Goal: Check status

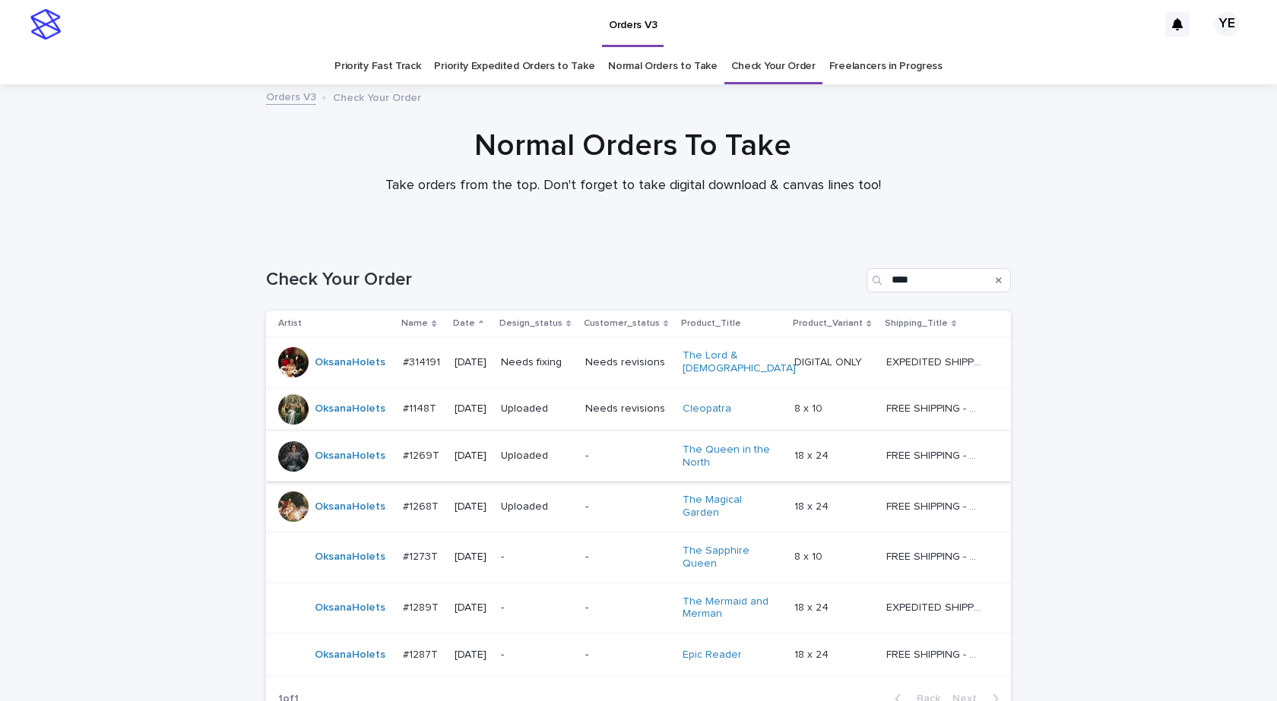
scroll to position [134, 0]
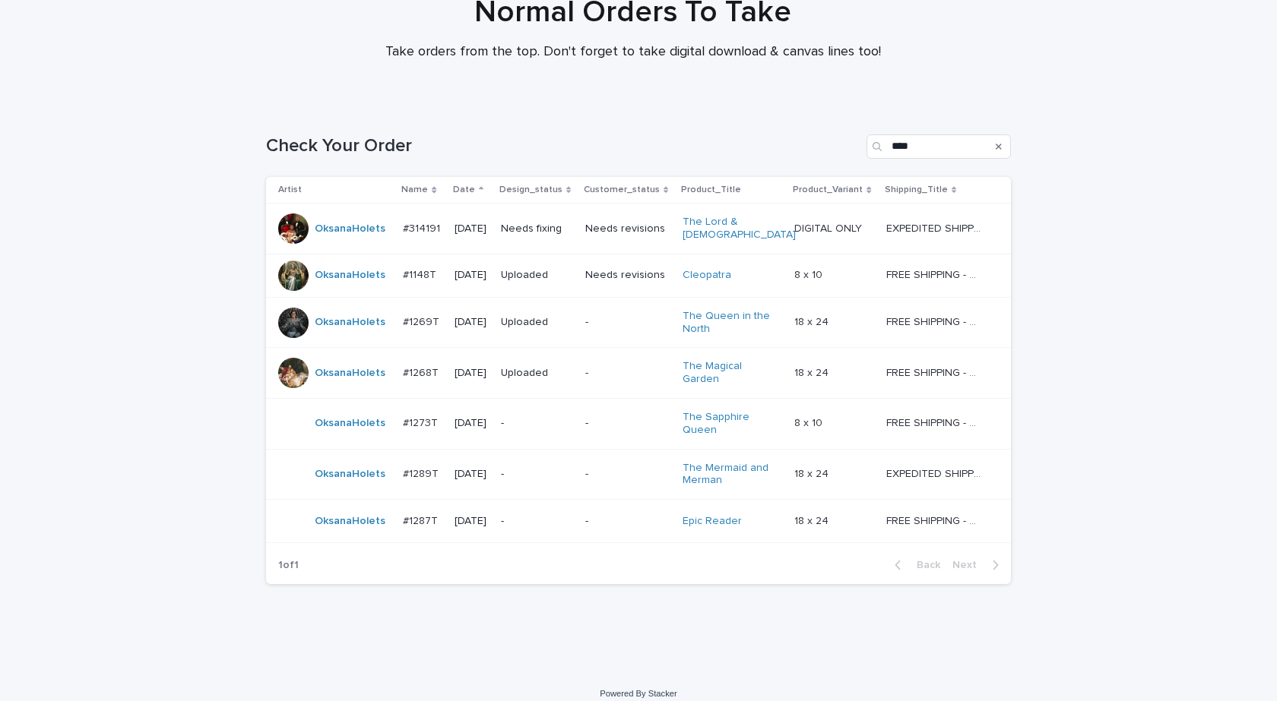
click at [335, 472] on div "OksanaHolets" at bounding box center [350, 474] width 71 height 25
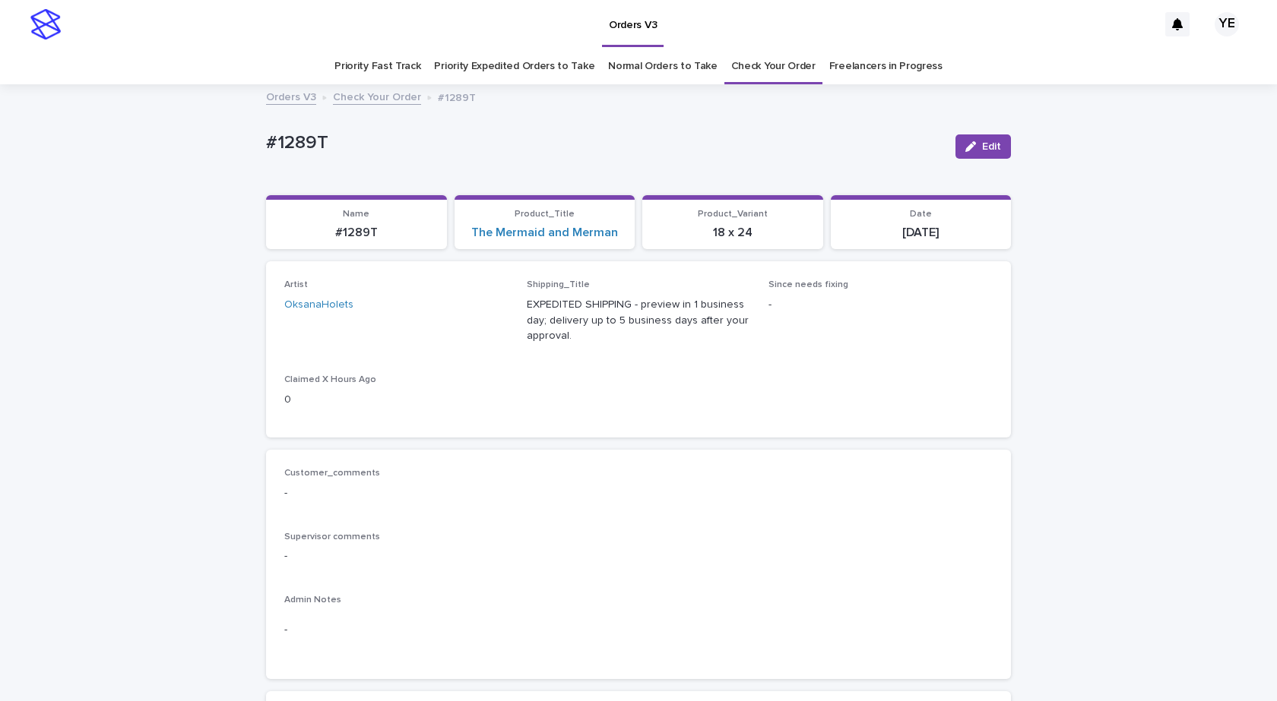
scroll to position [608, 0]
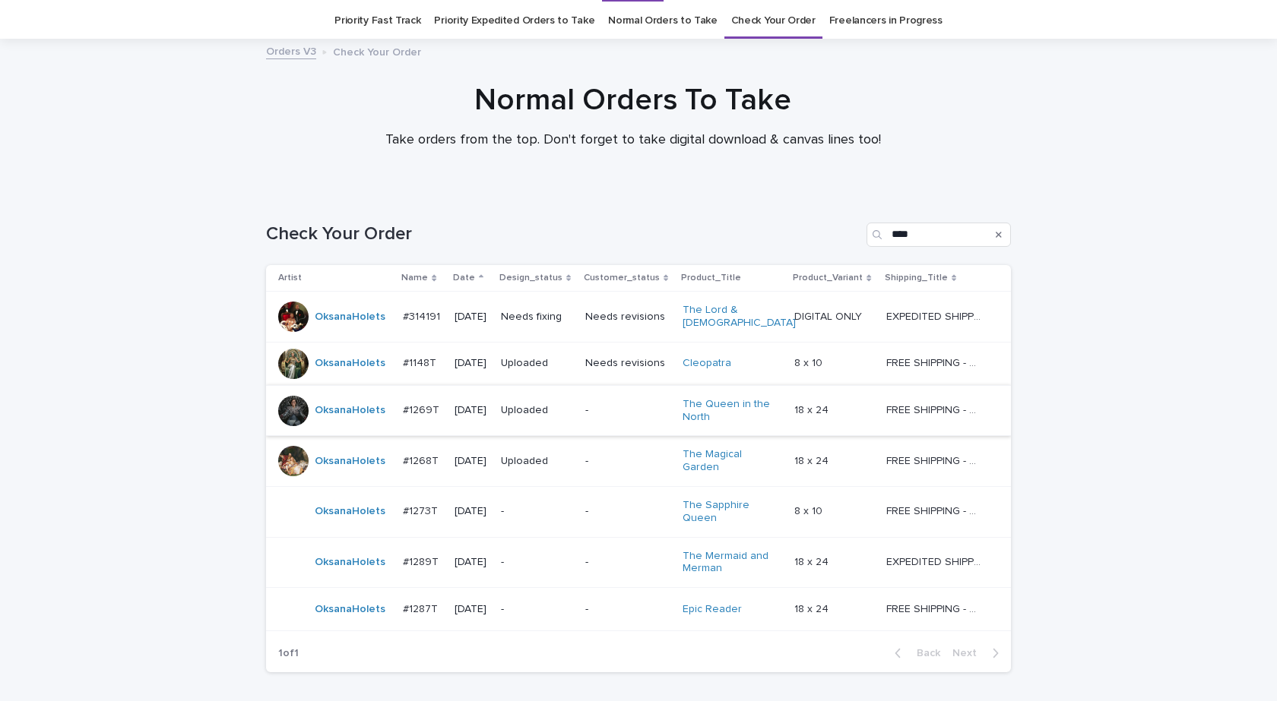
scroll to position [49, 0]
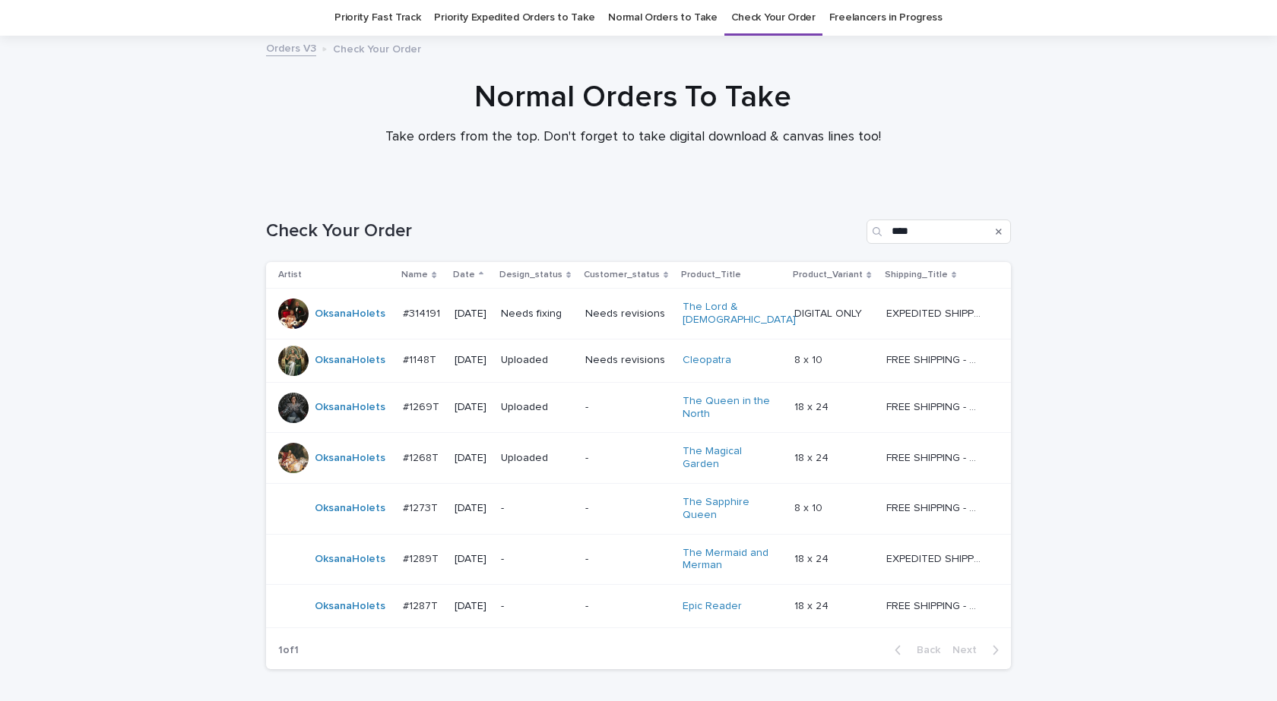
click at [362, 604] on div "OksanaHolets" at bounding box center [350, 606] width 71 height 25
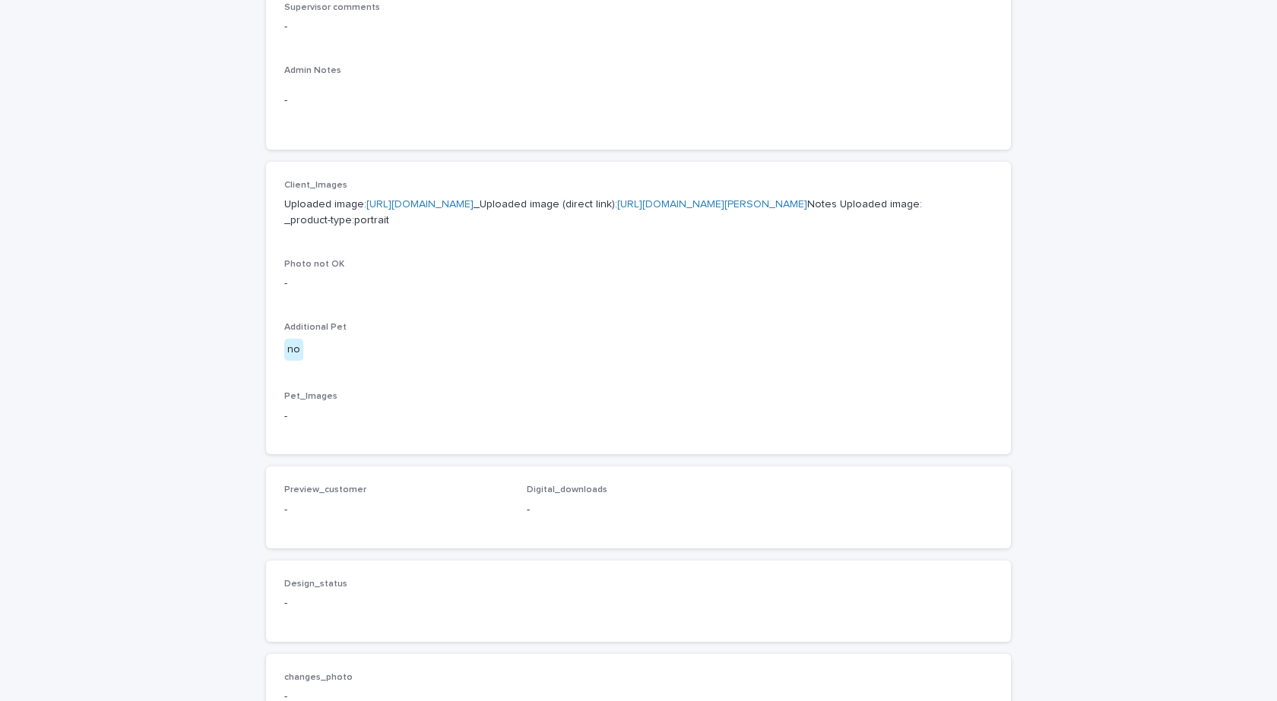
scroll to position [532, 0]
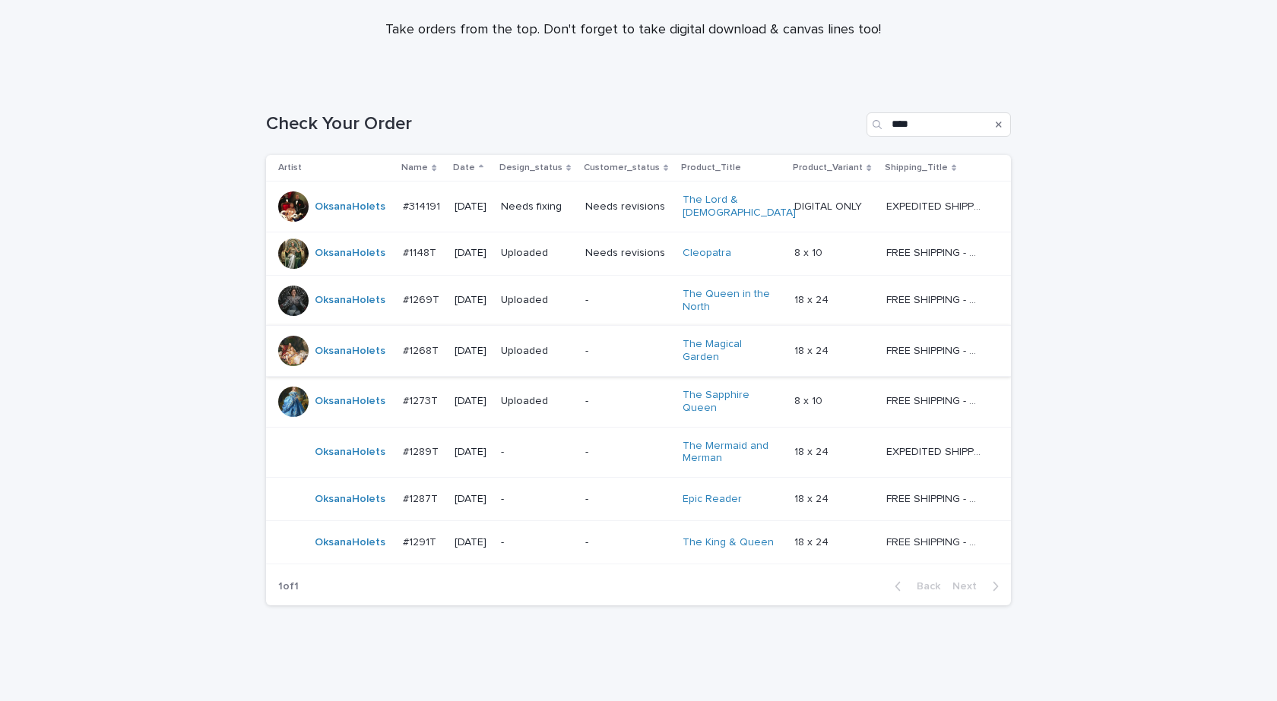
scroll to position [177, 0]
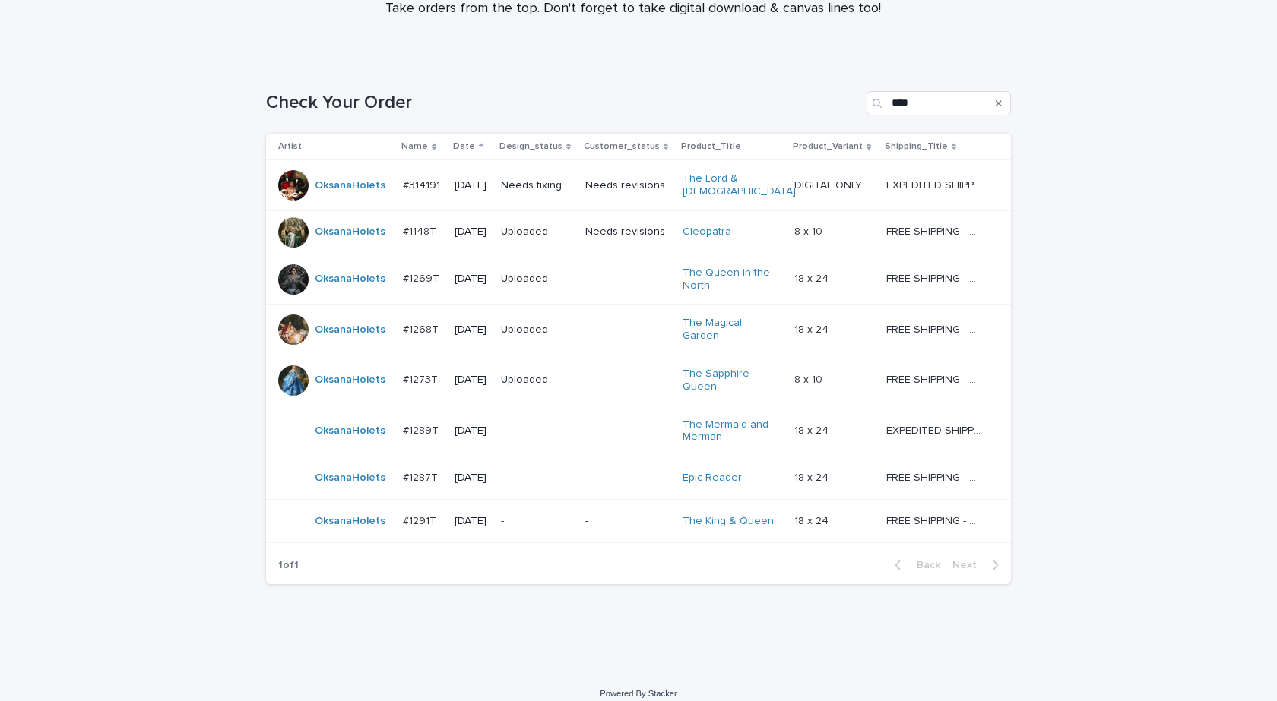
click at [403, 517] on div "#1291T #1291T" at bounding box center [423, 521] width 40 height 25
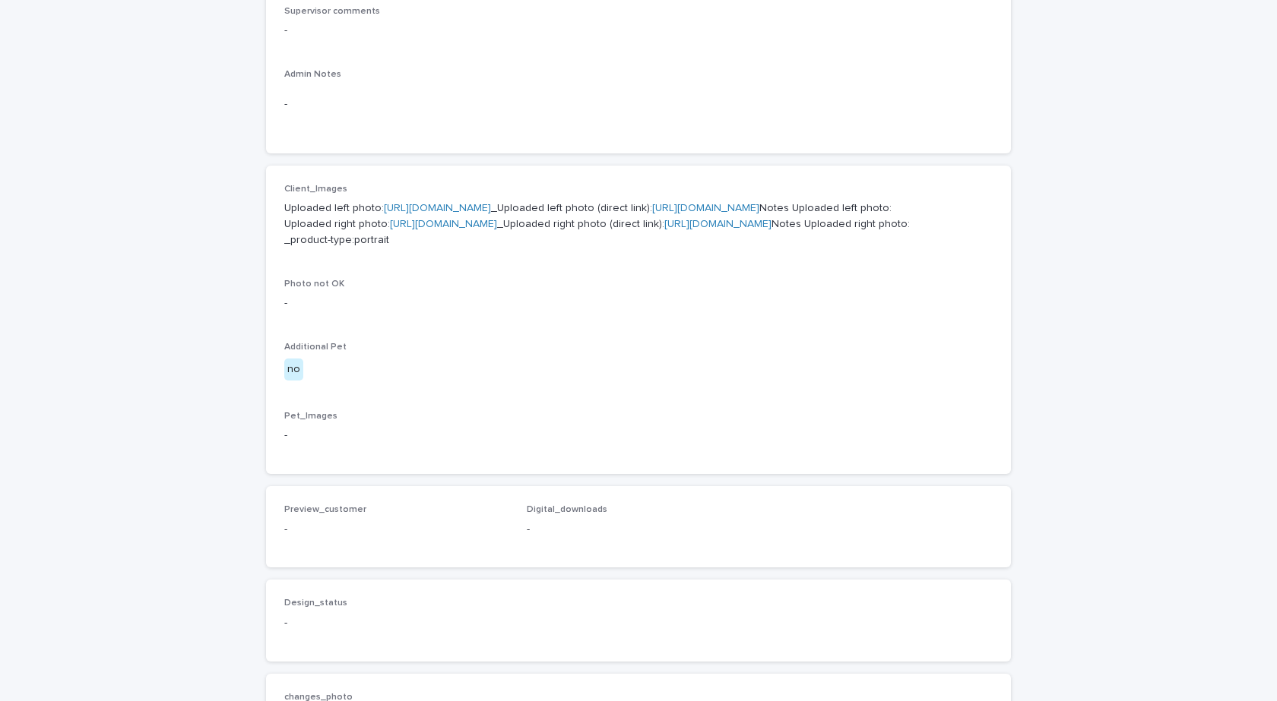
scroll to position [532, 0]
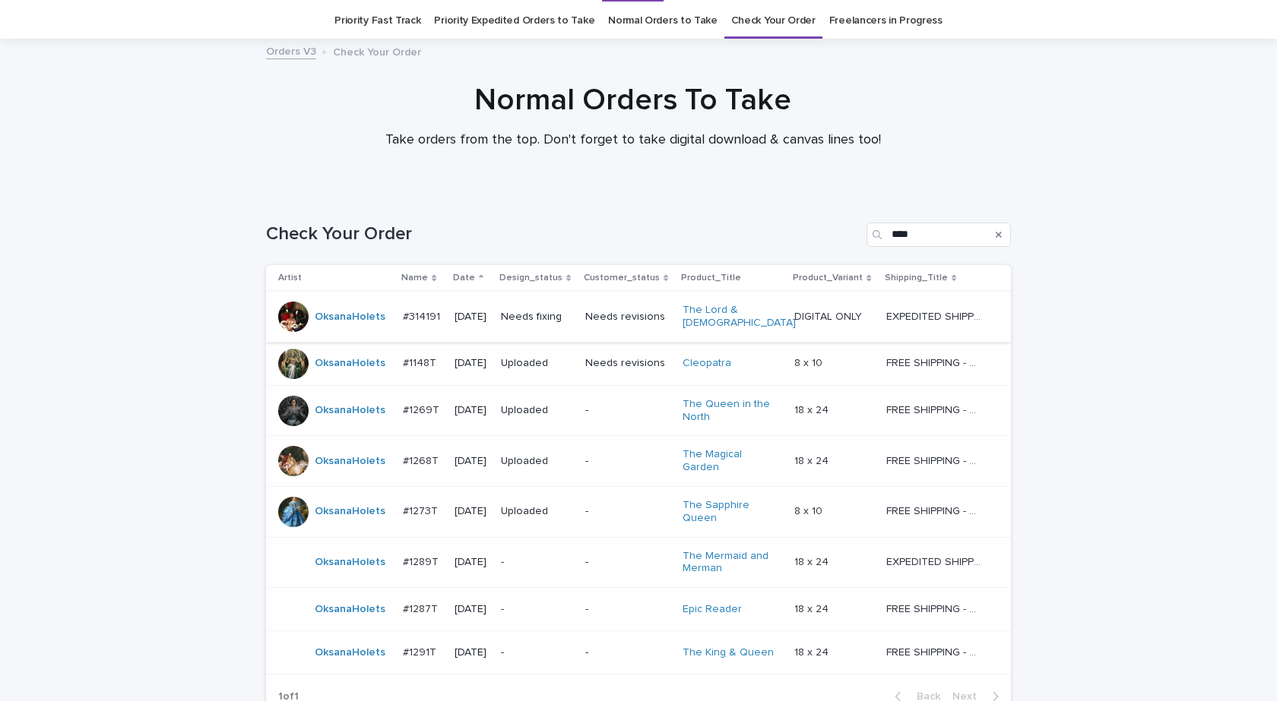
scroll to position [49, 0]
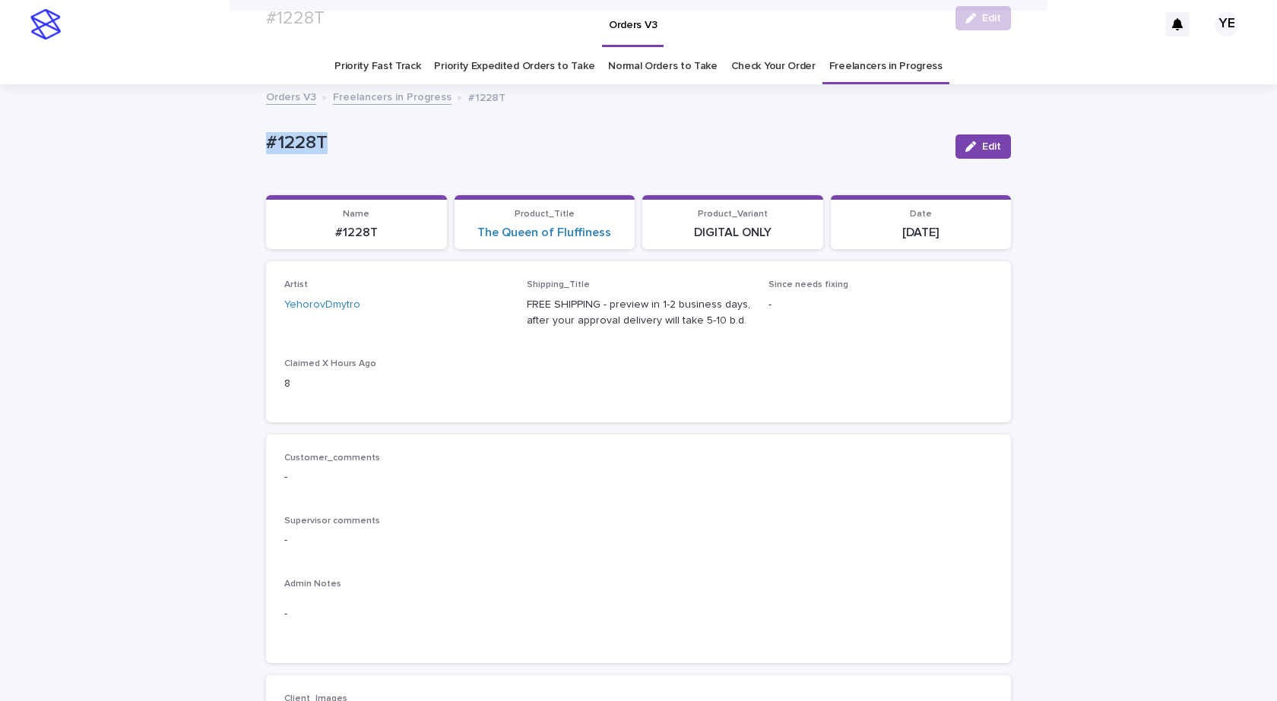
scroll to position [380, 0]
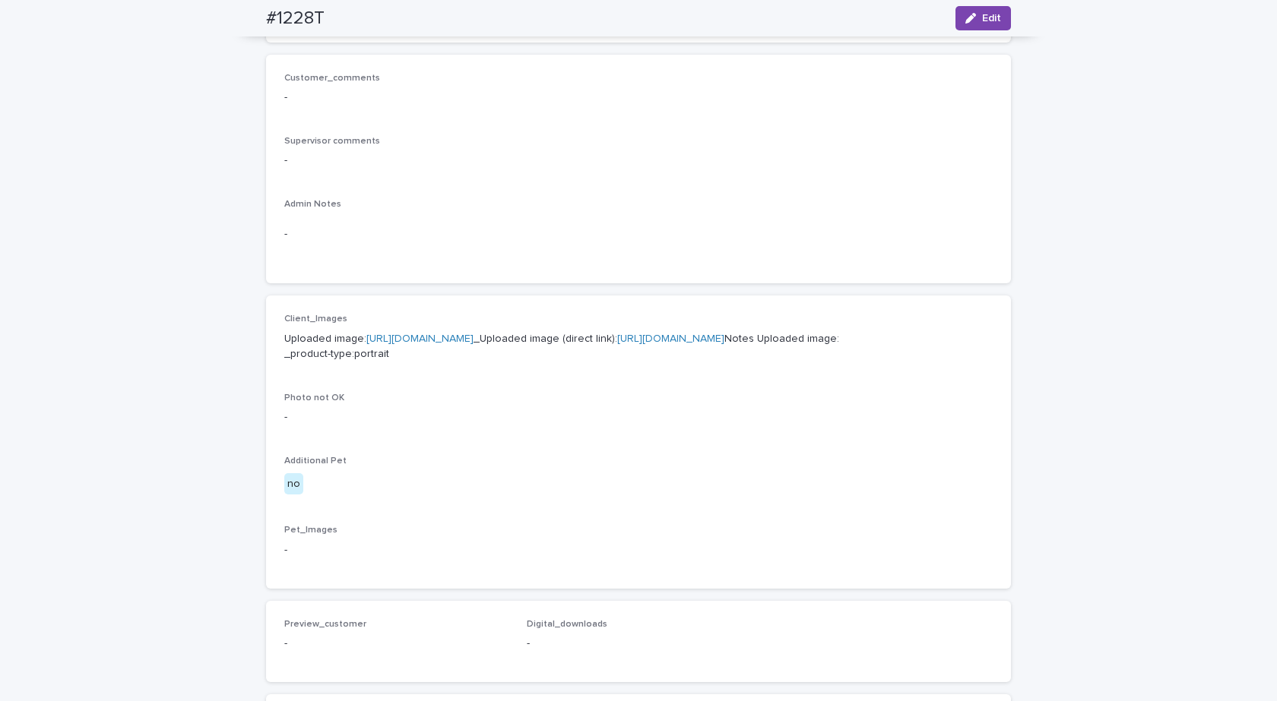
click at [406, 340] on link "[URL][DOMAIN_NAME]" at bounding box center [419, 339] width 107 height 11
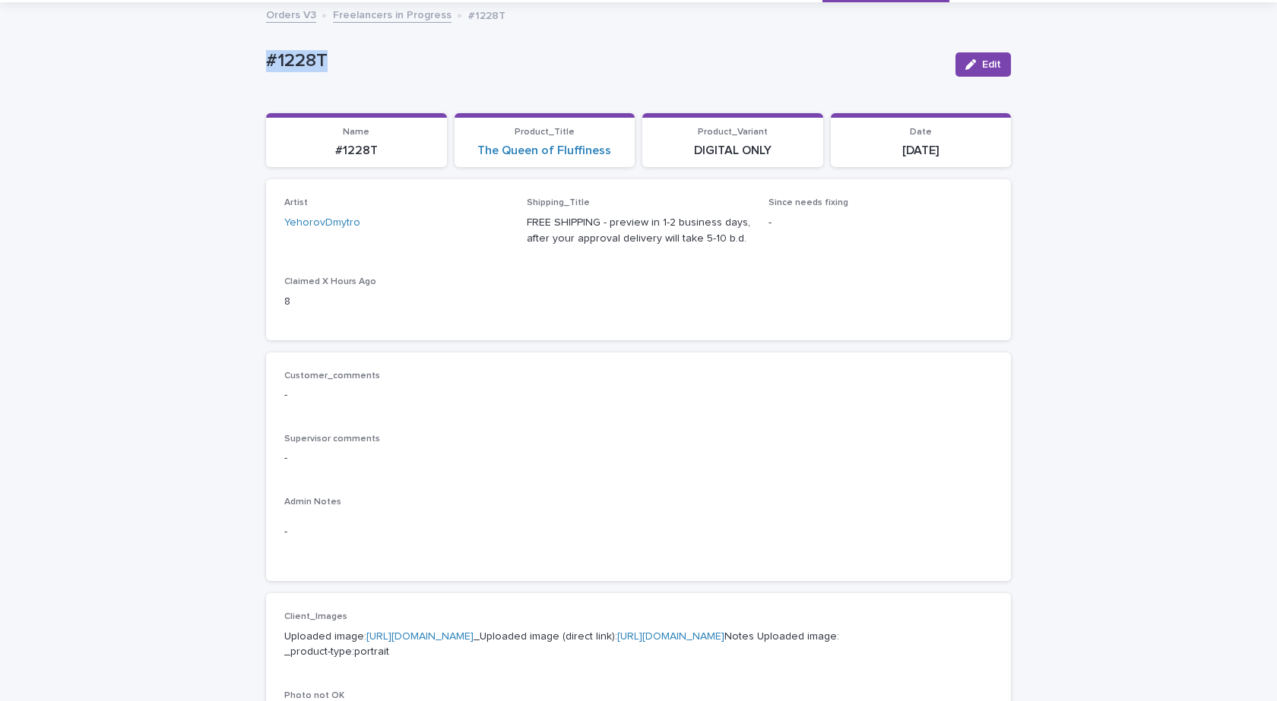
scroll to position [55, 0]
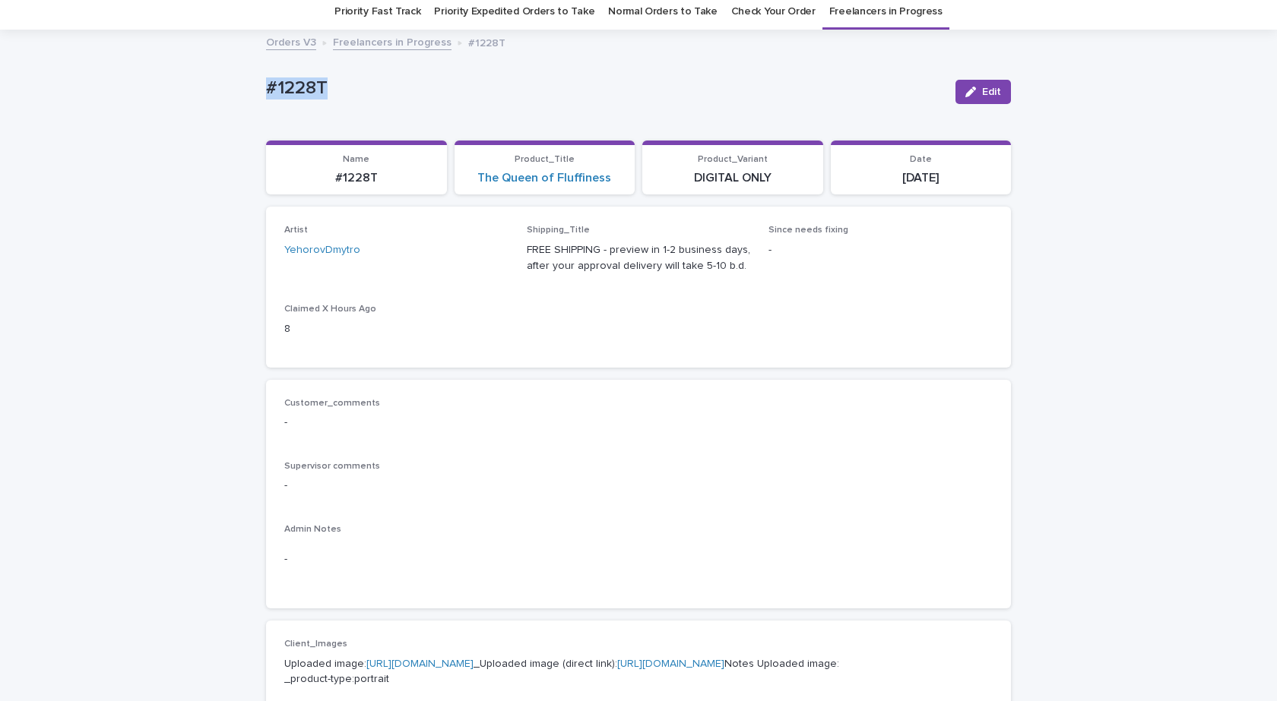
drag, startPoint x: 957, startPoint y: 94, endPoint x: 947, endPoint y: 106, distance: 16.2
click at [957, 93] on button "Edit" at bounding box center [982, 92] width 55 height 24
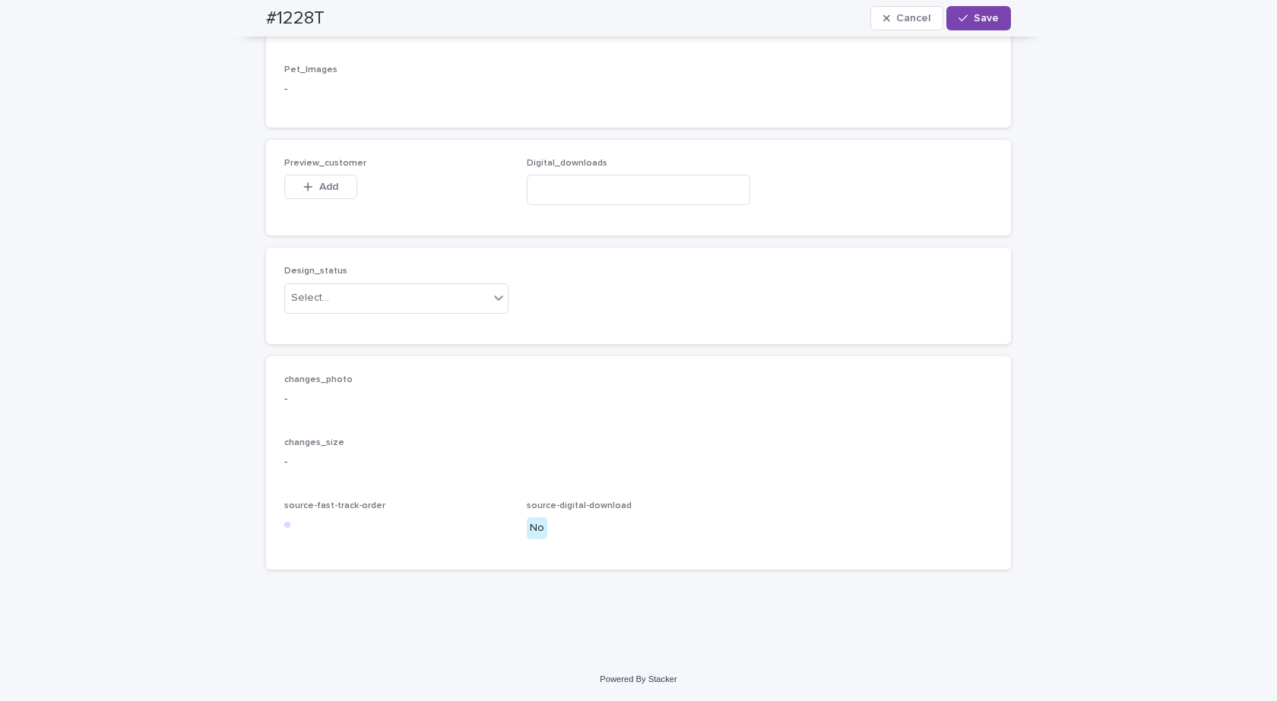
scroll to position [935, 0]
click at [560, 190] on input at bounding box center [639, 190] width 224 height 30
paste input "**********"
type input "**********"
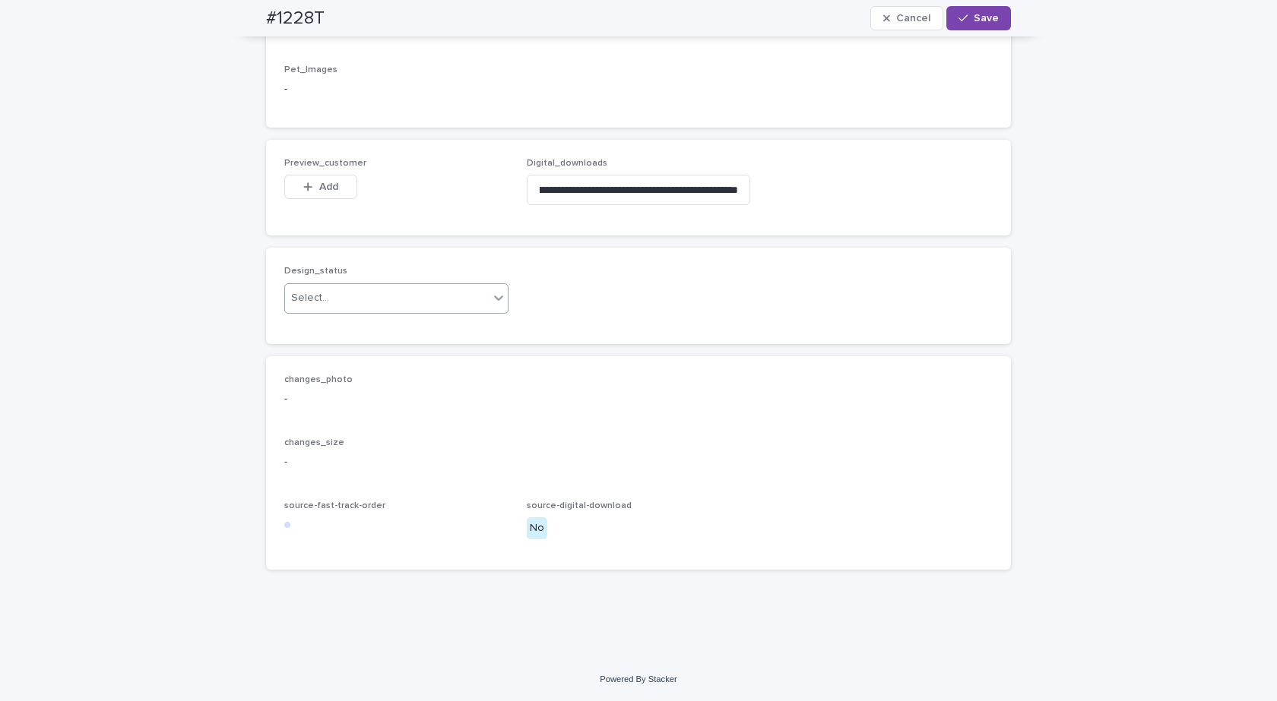
click at [371, 302] on div "Select..." at bounding box center [387, 298] width 204 height 25
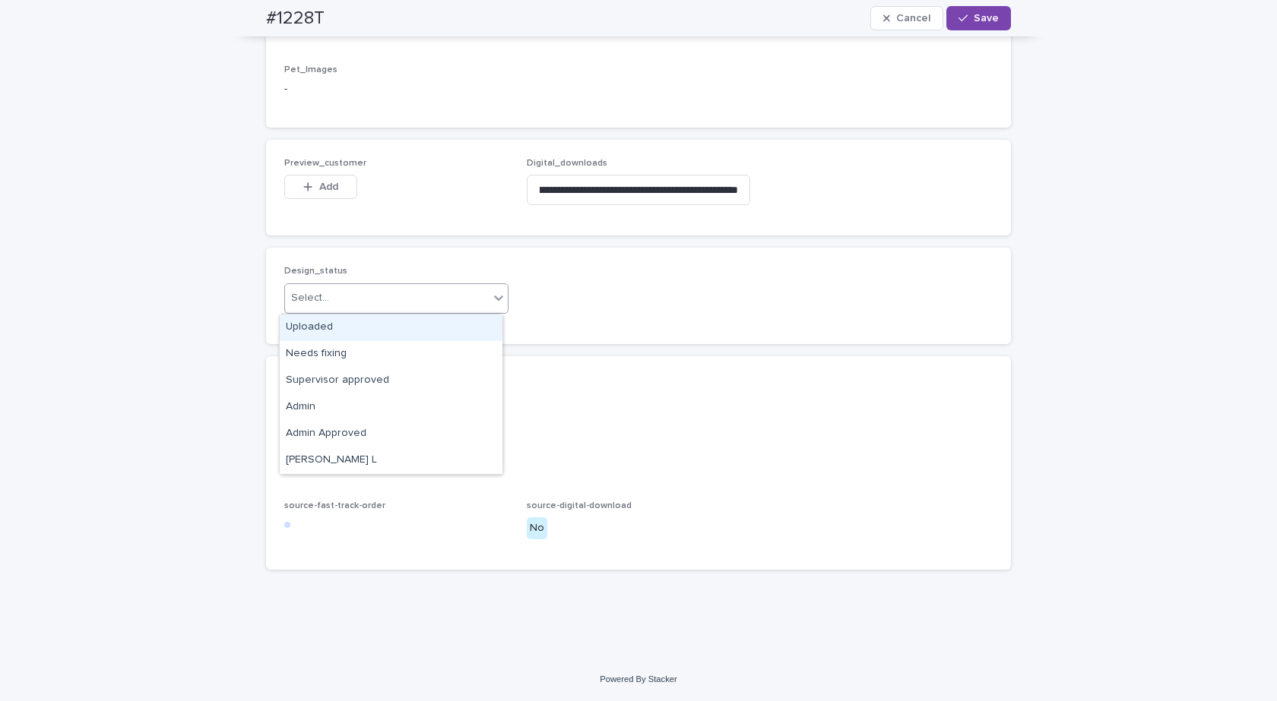
scroll to position [0, 0]
click at [308, 328] on div "Uploaded" at bounding box center [391, 328] width 223 height 27
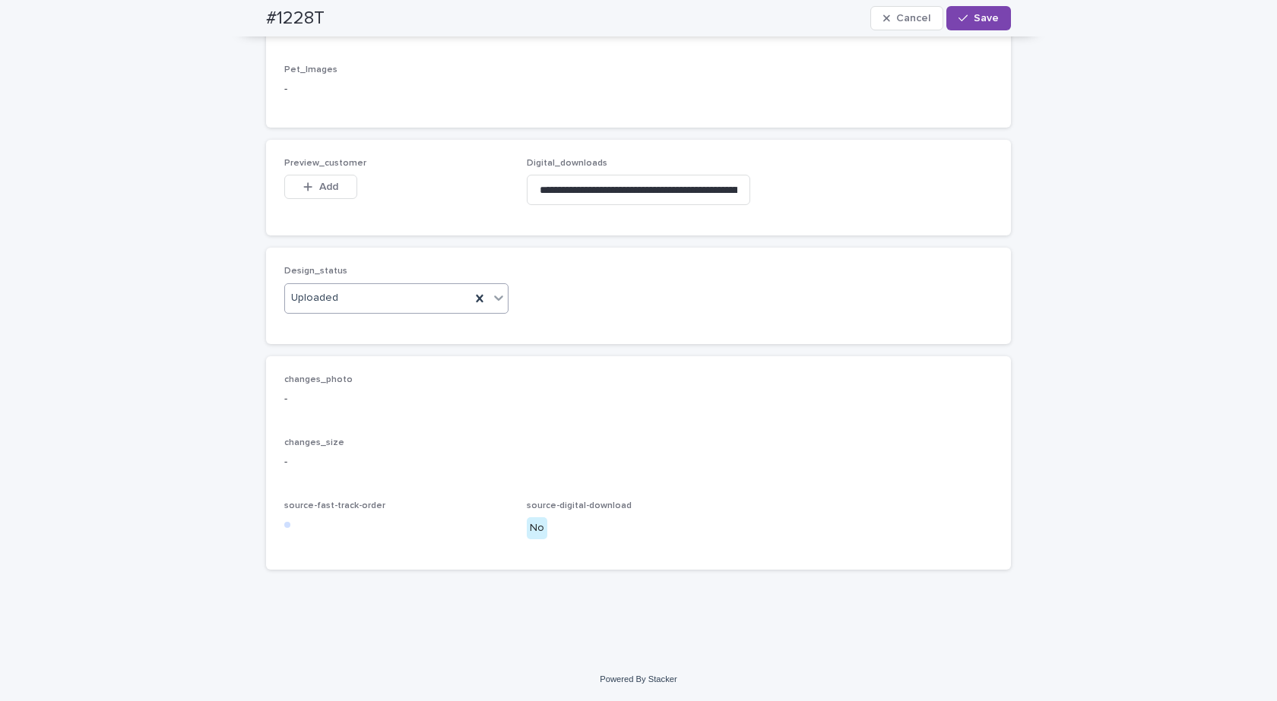
click at [334, 193] on button "Add" at bounding box center [320, 187] width 73 height 24
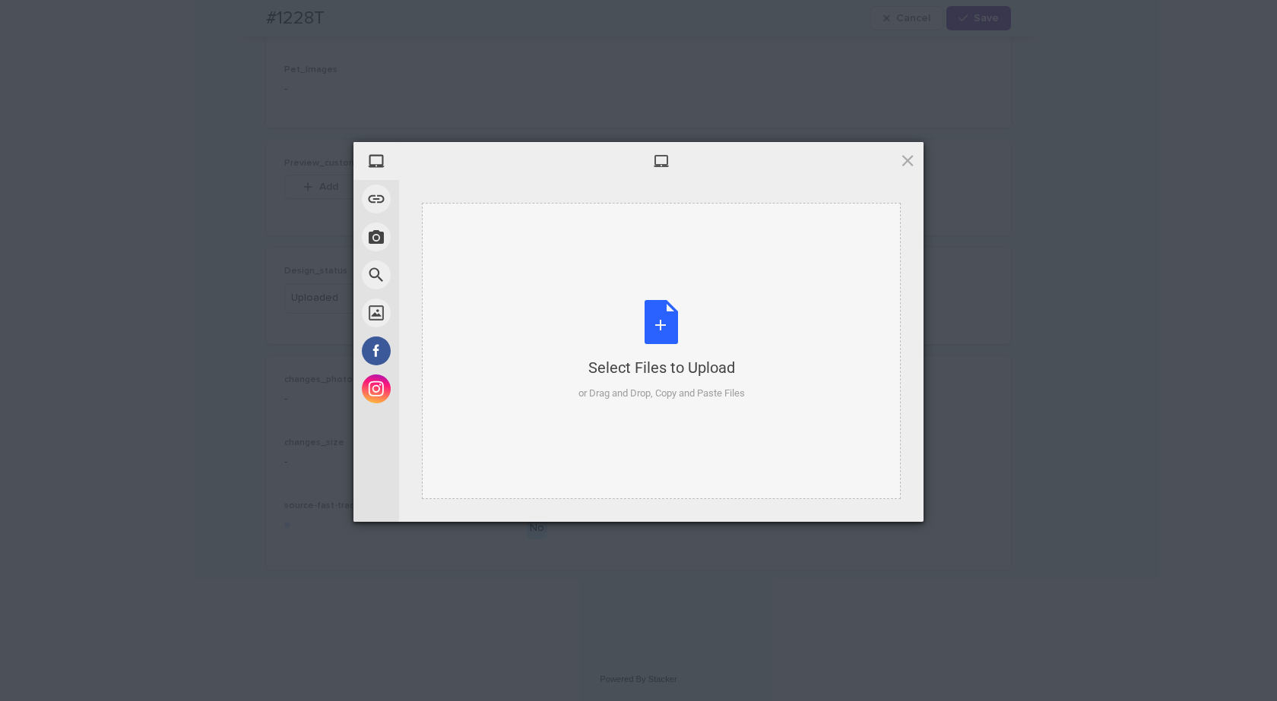
click at [647, 334] on div "Select Files to Upload or Drag and Drop, Copy and Paste Files" at bounding box center [661, 350] width 166 height 101
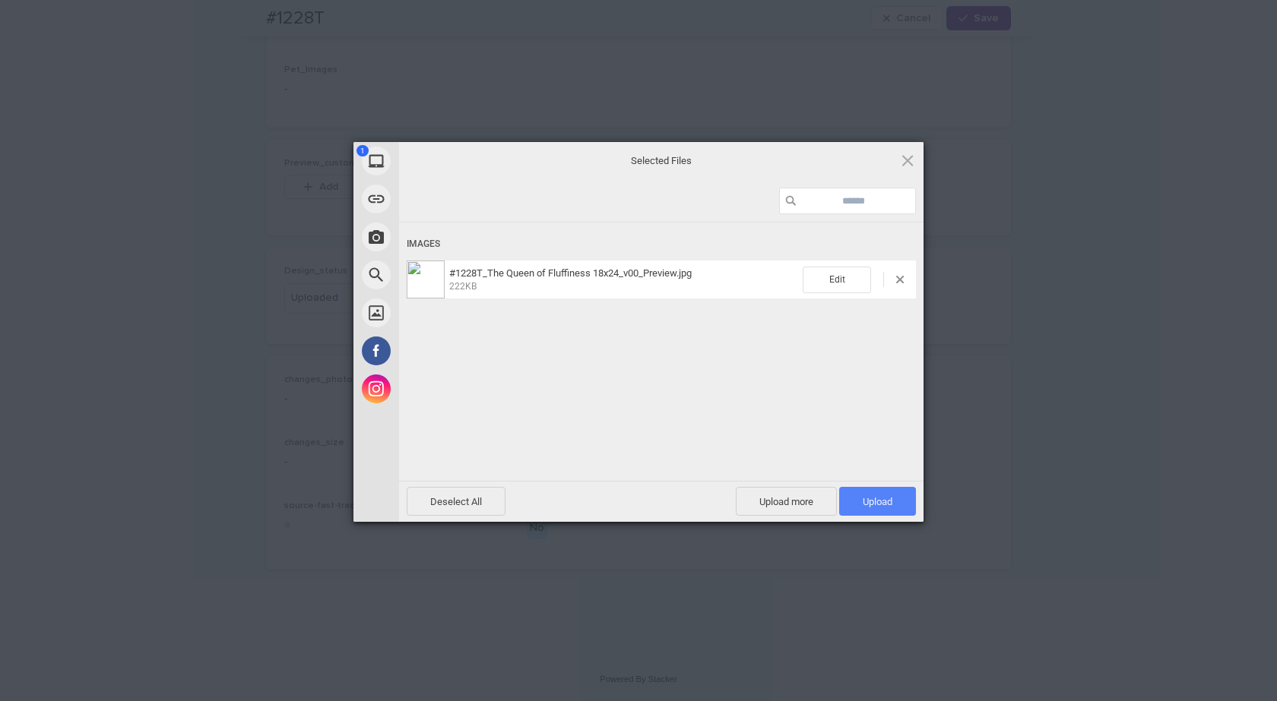
click at [882, 511] on span "Upload 1" at bounding box center [877, 501] width 77 height 29
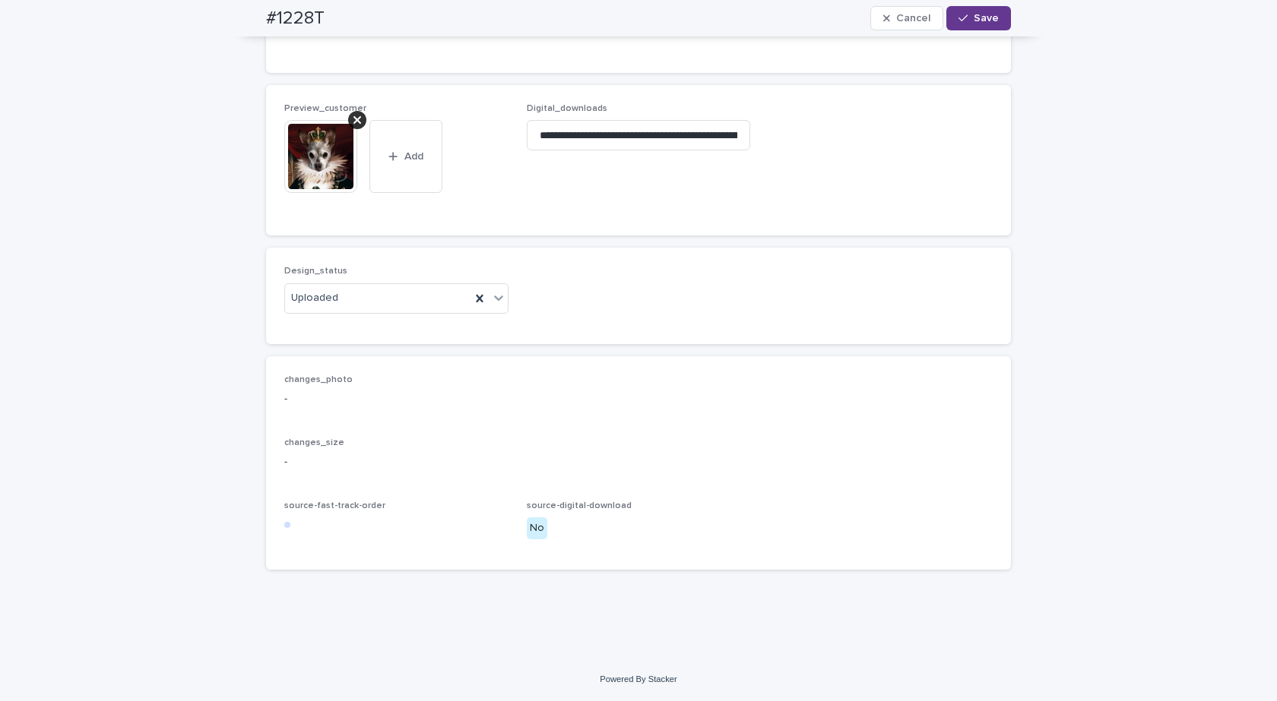
click at [965, 17] on div "button" at bounding box center [965, 18] width 15 height 11
click at [957, 11] on button "Save" at bounding box center [978, 18] width 65 height 24
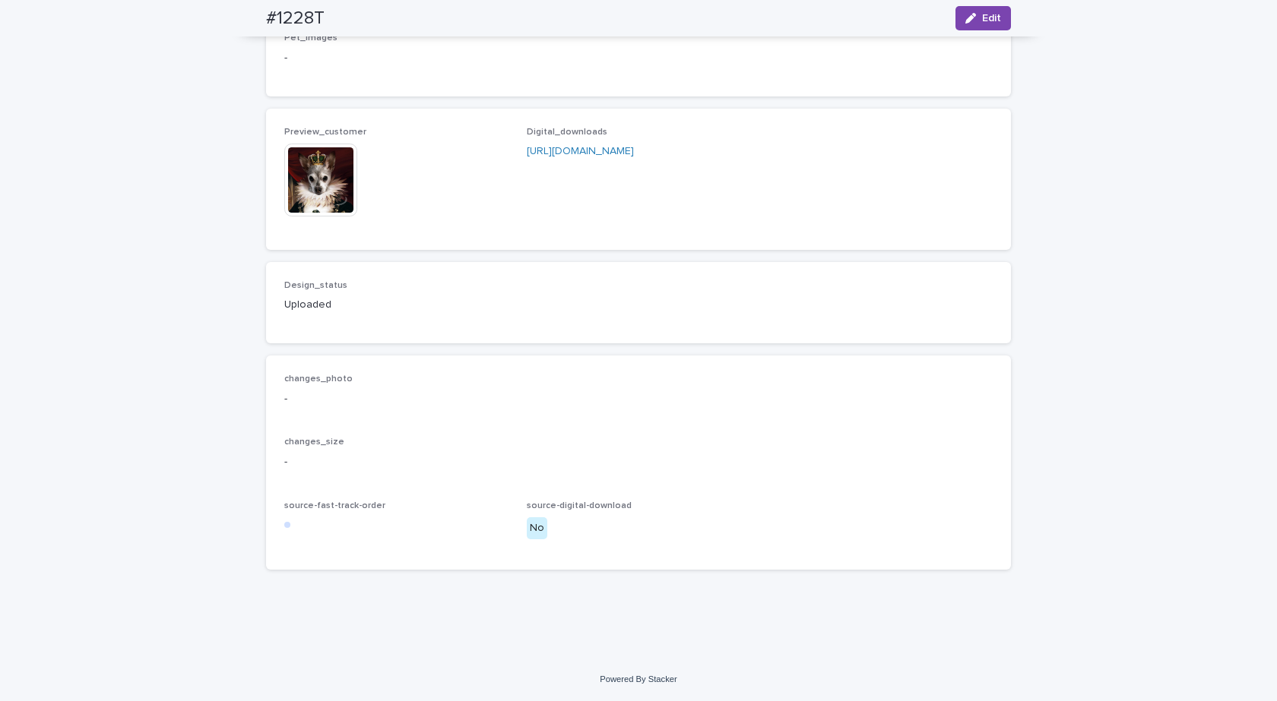
click at [311, 185] on img at bounding box center [320, 180] width 73 height 73
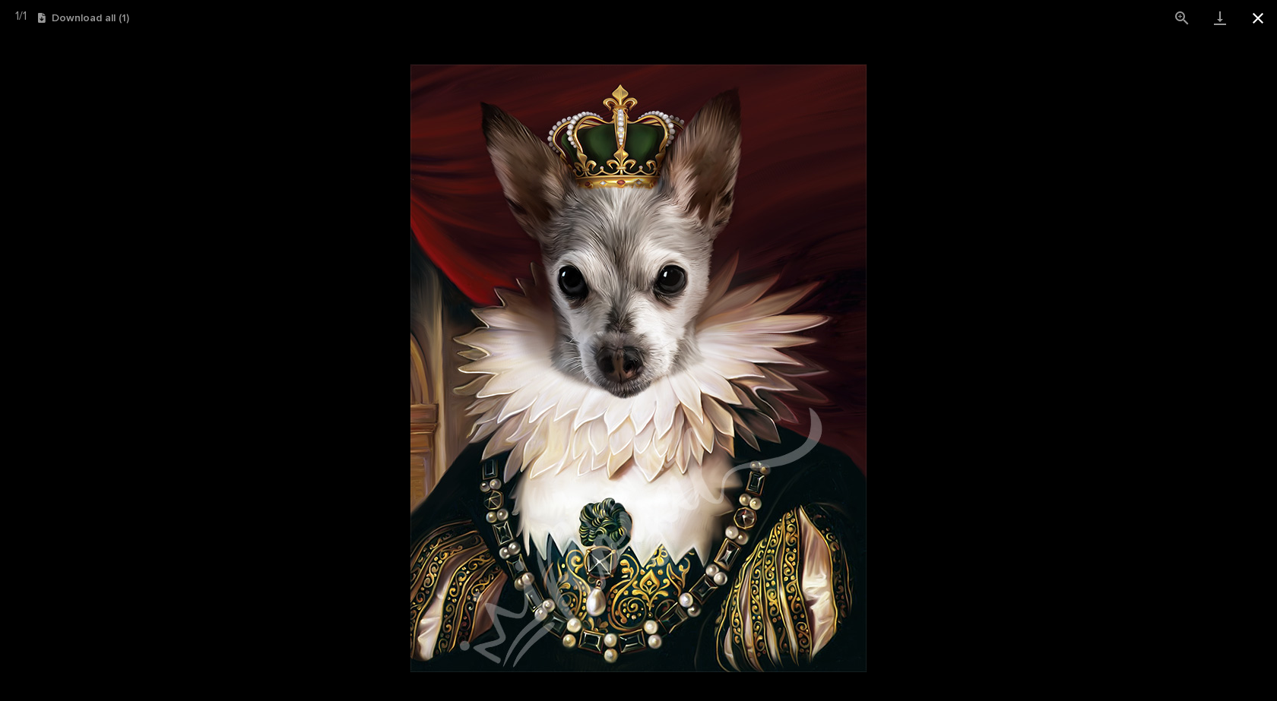
click at [1258, 14] on button "Close gallery" at bounding box center [1258, 18] width 38 height 36
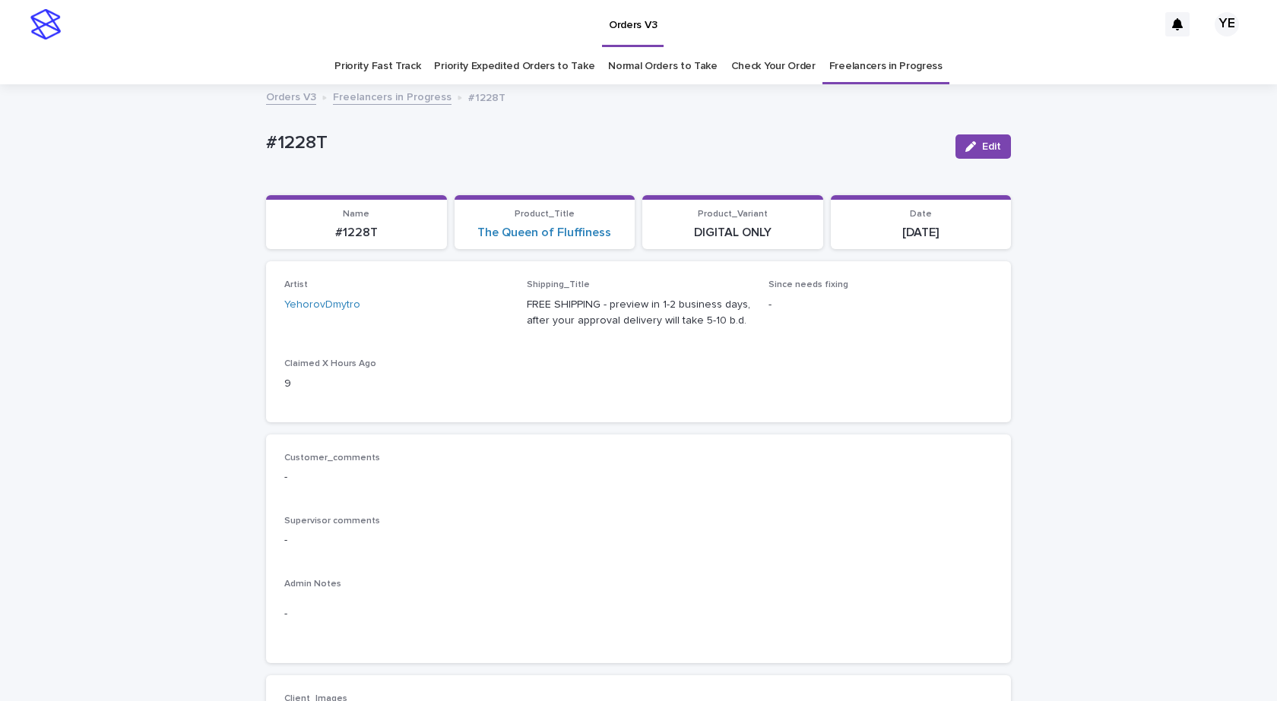
click at [397, 88] on link "Freelancers in Progress" at bounding box center [392, 95] width 119 height 17
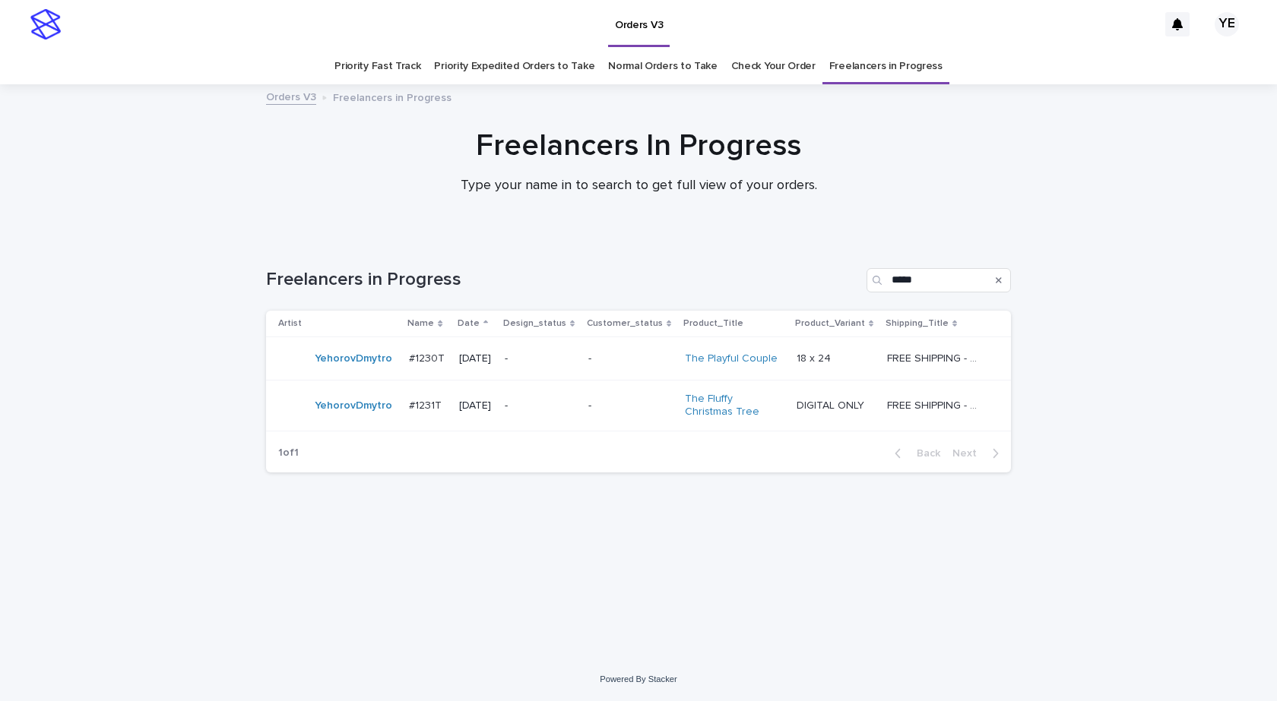
click at [345, 375] on td "YehorovDmytro" at bounding box center [334, 358] width 137 height 43
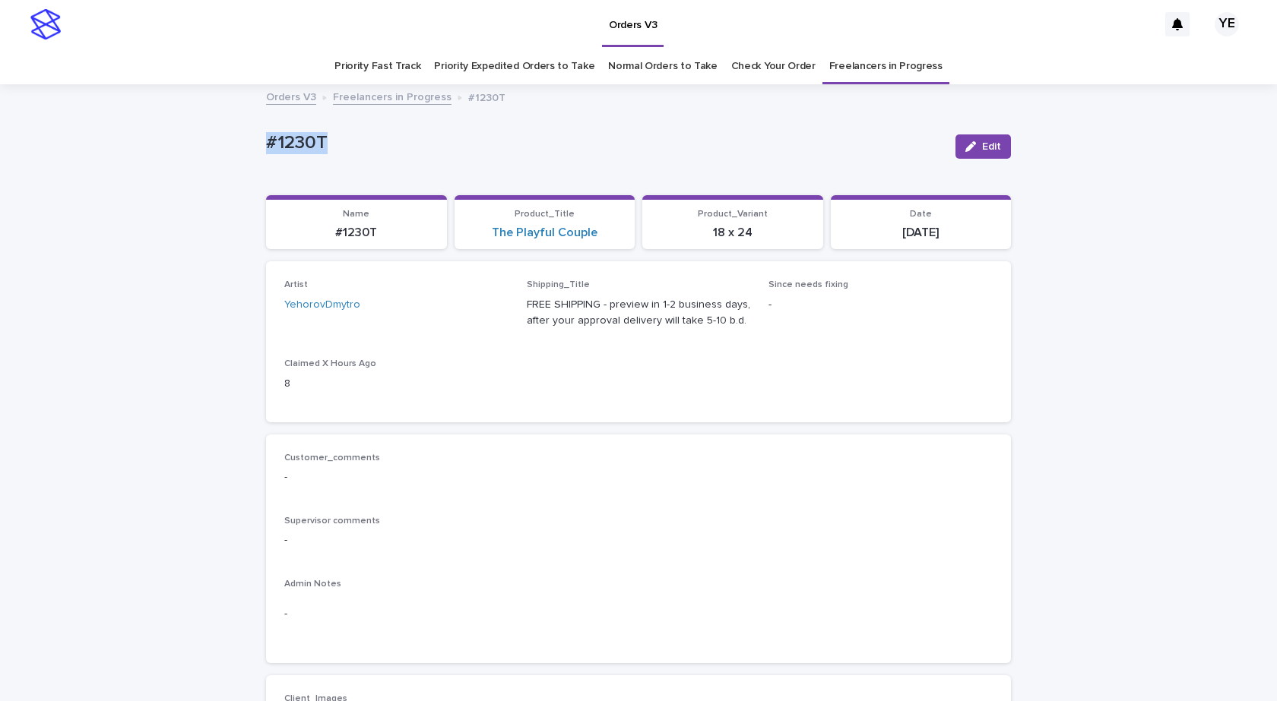
drag, startPoint x: 287, startPoint y: 147, endPoint x: 233, endPoint y: 159, distance: 55.9
copy p "#1230T"
